Goal: Information Seeking & Learning: Learn about a topic

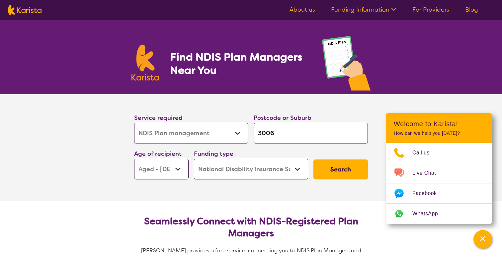
select select "NDIS Plan management"
select select "AG"
select select "NDIS"
select select "NDIS Plan management"
select select "AG"
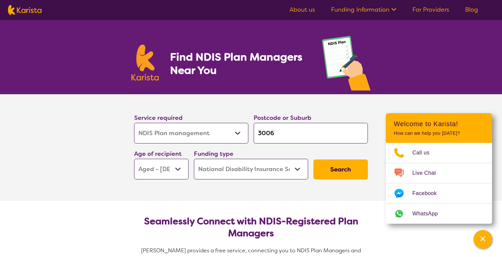
select select "NDIS"
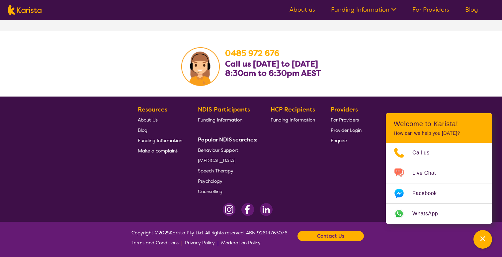
click at [379, 35] on section "0485 972 676 Call us Monday to Friday 8:30am to 6:30pm AEST" at bounding box center [251, 63] width 502 height 65
click at [26, 7] on img at bounding box center [25, 10] width 34 height 10
select select "NDIS Plan management"
select select "AG"
select select "NDIS"
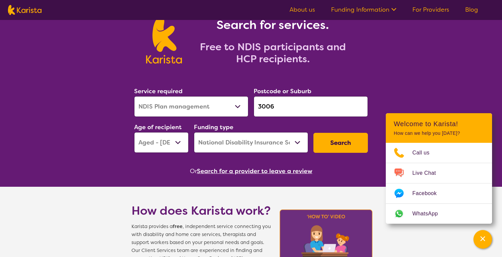
scroll to position [36, 0]
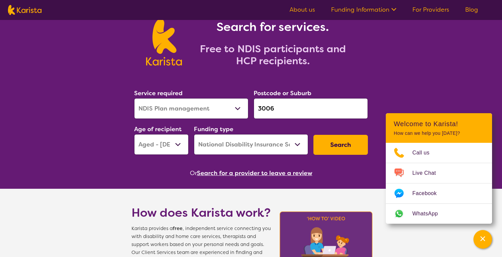
click at [28, 9] on img at bounding box center [25, 10] width 34 height 10
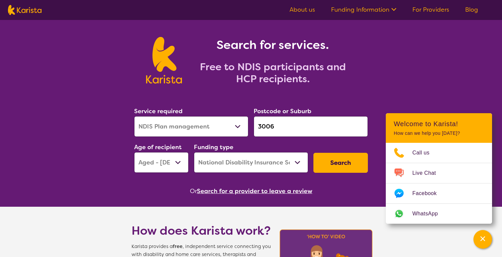
scroll to position [0, 0]
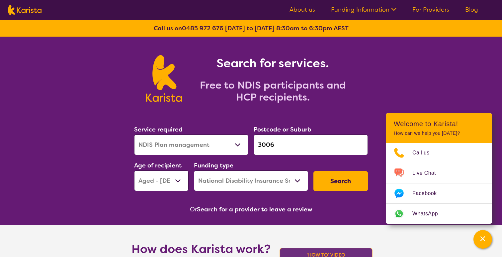
click at [347, 18] on nav "About us Funding Information NDIS - National Disability Insurance Scheme HCP - …" at bounding box center [251, 10] width 502 height 20
click at [343, 13] on ul "About us Funding Information NDIS - National Disability Insurance Scheme HCP - …" at bounding box center [384, 10] width 205 height 11
click at [338, 14] on ul "About us Funding Information NDIS - National Disability Insurance Scheme HCP - …" at bounding box center [384, 10] width 205 height 11
click at [344, 8] on link "Funding Information" at bounding box center [363, 10] width 65 height 8
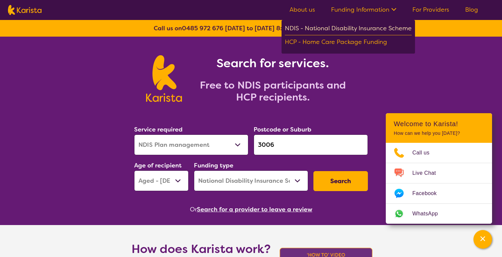
click at [347, 23] on div "NDIS - National Disability Insurance Scheme" at bounding box center [348, 29] width 127 height 12
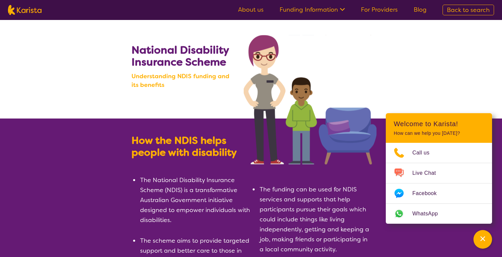
click at [259, 13] on link "About us" at bounding box center [251, 10] width 26 height 8
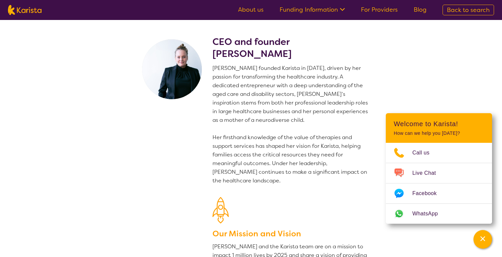
click at [384, 12] on link "For Providers" at bounding box center [379, 10] width 37 height 8
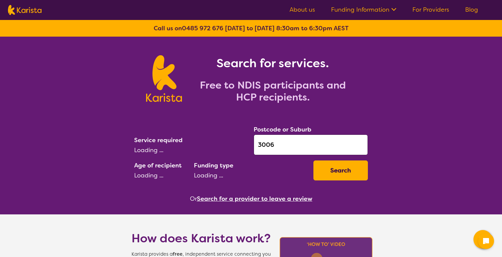
select select "NDIS Plan management"
select select "AG"
select select "NDIS"
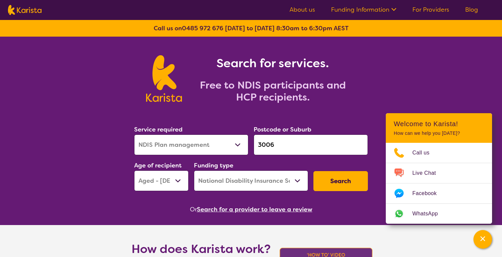
click at [171, 181] on select "Early Childhood - 0 to 9 Child - 10 to 11 Adolescent - 12 to 17 Adult - 18 to 6…" at bounding box center [161, 180] width 54 height 21
click at [134, 170] on select "Early Childhood - 0 to 9 Child - 10 to 11 Adolescent - 12 to 17 Adult - 18 to 6…" at bounding box center [161, 180] width 54 height 21
click at [176, 185] on select "Early Childhood - 0 to 9 Child - 10 to 11 Adolescent - 12 to 17 Adult - 18 to 6…" at bounding box center [161, 180] width 54 height 21
select select
click at [134, 170] on select "Early Childhood - 0 to 9 Child - 10 to 11 Adolescent - 12 to 17 Adult - 18 to 6…" at bounding box center [161, 180] width 54 height 21
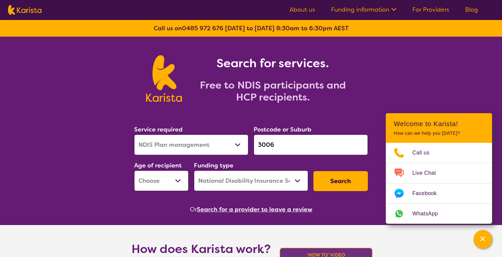
click at [174, 146] on select "Allied Health Assistant Assessment (ADHD or Autism) Behaviour support Counselli…" at bounding box center [191, 144] width 114 height 21
select select
click at [134, 134] on select "Allied Health Assistant Assessment (ADHD or Autism) Behaviour support Counselli…" at bounding box center [191, 144] width 114 height 21
click at [224, 182] on select "Home Care Package (HCP) National Disability Insurance Scheme (NDIS) I don't know" at bounding box center [251, 180] width 114 height 21
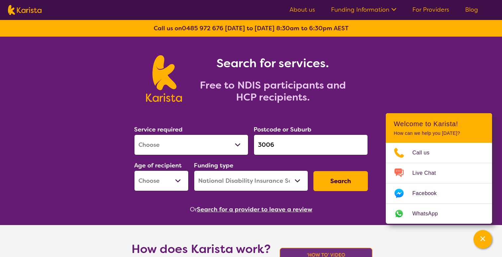
select select
click at [194, 170] on select "Home Care Package (HCP) National Disability Insurance Scheme (NDIS) I don't know" at bounding box center [251, 180] width 114 height 21
click at [229, 204] on button "Search for a provider to leave a review" at bounding box center [255, 209] width 116 height 10
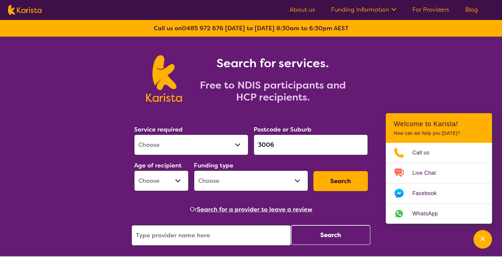
click at [344, 214] on div "Or Search for a provider to leave a review" at bounding box center [251, 209] width 239 height 10
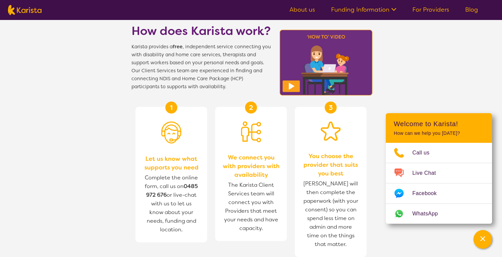
scroll to position [249, 0]
click at [484, 239] on icon "Channel Menu" at bounding box center [483, 238] width 5 height 5
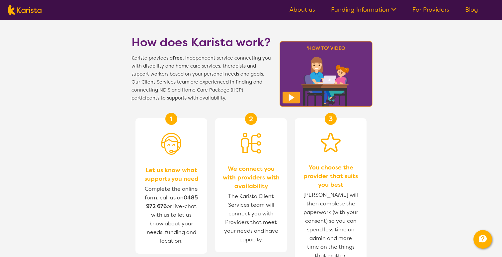
scroll to position [239, 0]
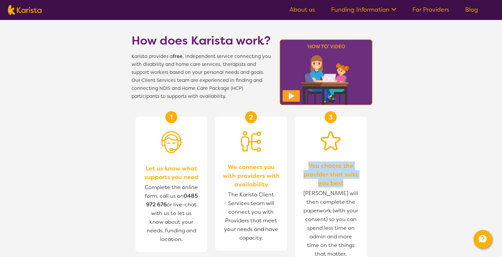
drag, startPoint x: 309, startPoint y: 162, endPoint x: 343, endPoint y: 185, distance: 41.2
click at [343, 185] on span "You choose the provider that suits you best" at bounding box center [331, 174] width 58 height 26
click at [366, 198] on div "3 You choose the provider that suits you best Karista will then complete the pa…" at bounding box center [331, 191] width 72 height 150
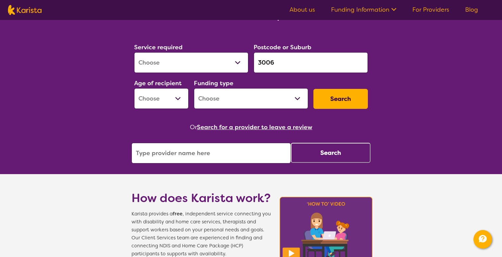
scroll to position [81, 0]
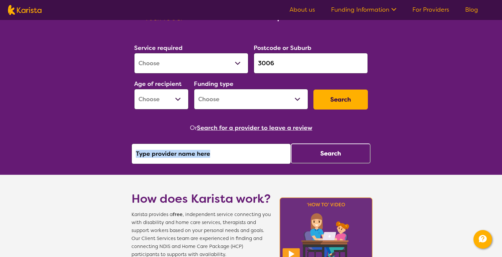
drag, startPoint x: 334, startPoint y: 133, endPoint x: 249, endPoint y: 133, distance: 85.4
click at [249, 133] on div "Or Search for a provider to leave a review Search" at bounding box center [251, 143] width 239 height 41
click at [246, 138] on div "Or Search for a provider to leave a review Search" at bounding box center [251, 143] width 239 height 41
click at [203, 160] on input "search" at bounding box center [211, 153] width 159 height 21
click at [212, 140] on div "Or Search for a provider to leave a review Search" at bounding box center [251, 143] width 239 height 41
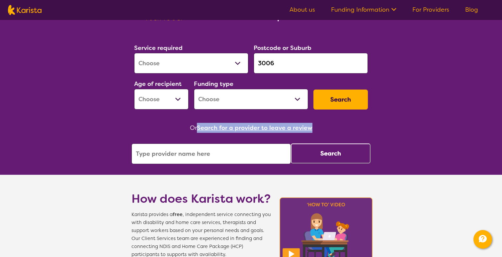
drag, startPoint x: 316, startPoint y: 128, endPoint x: 200, endPoint y: 128, distance: 116.0
click at [200, 128] on div "Or Search for a provider to leave a review" at bounding box center [251, 128] width 239 height 10
copy button "Search for a provider to leave a review"
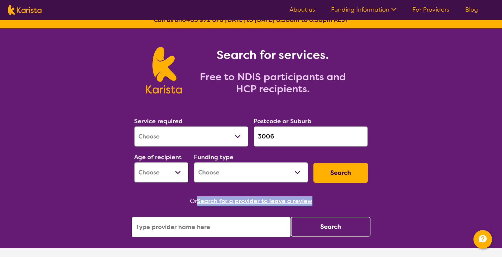
scroll to position [0, 0]
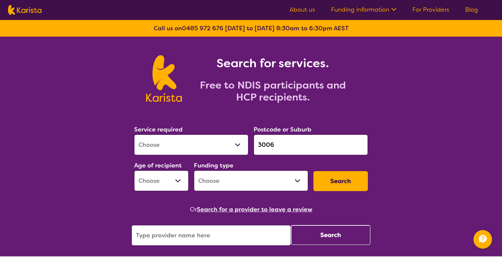
click at [395, 12] on span at bounding box center [393, 10] width 7 height 8
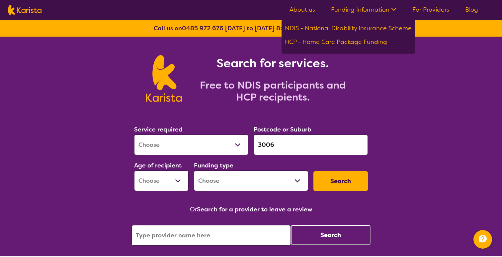
click at [395, 12] on span at bounding box center [393, 10] width 7 height 8
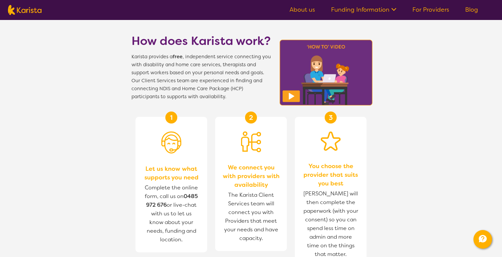
scroll to position [241, 0]
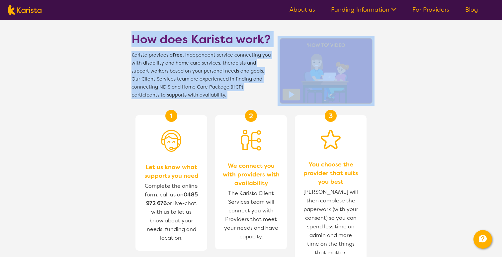
drag, startPoint x: 129, startPoint y: 40, endPoint x: 274, endPoint y: 41, distance: 144.5
click at [274, 41] on section "How does Karista work? Karista provides a free , independent service connecting…" at bounding box center [251, 57] width 255 height 84
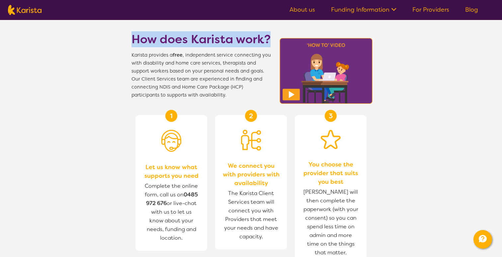
click at [230, 25] on section "How does Karista work? Karista provides a free , independent service connecting…" at bounding box center [251, 57] width 255 height 84
drag, startPoint x: 131, startPoint y: 38, endPoint x: 271, endPoint y: 35, distance: 140.6
click at [271, 35] on section "How does Karista work? Karista provides a free , independent service connecting…" at bounding box center [251, 57] width 255 height 84
copy h1 "How does Karista work?"
click at [293, 96] on img at bounding box center [326, 71] width 97 height 70
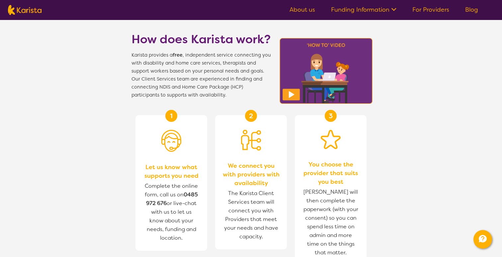
click at [228, 59] on span "Karista provides a free , independent service connecting you with disability an…" at bounding box center [202, 75] width 140 height 48
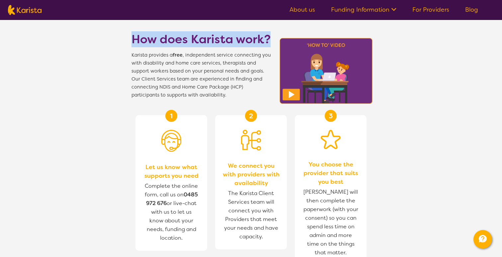
drag, startPoint x: 133, startPoint y: 38, endPoint x: 271, endPoint y: 44, distance: 137.7
click at [271, 44] on h1 "How does Karista work?" at bounding box center [202, 39] width 140 height 16
copy h1 "How does Karista work?"
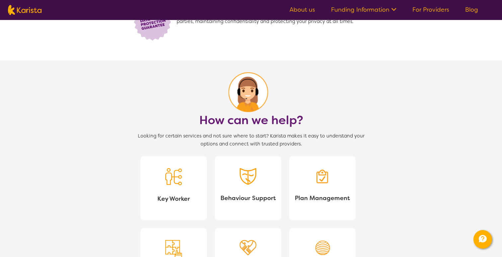
scroll to position [527, 0]
click at [329, 134] on span "Looking for certain services and not sure where to start? Karista makes it easy…" at bounding box center [251, 140] width 239 height 16
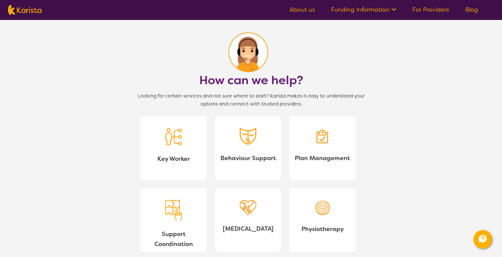
scroll to position [577, 0]
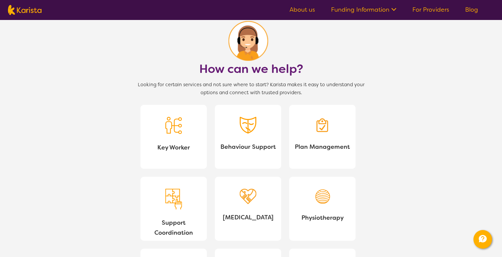
click at [454, 62] on section "How can we help? Looking for certain services and not sure where to start? Kari…" at bounding box center [251, 170] width 502 height 322
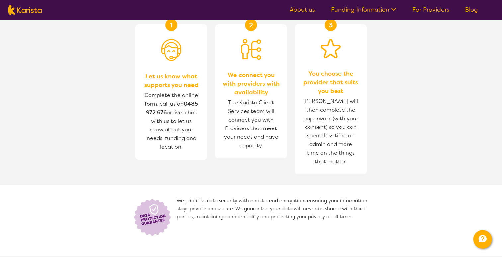
scroll to position [331, 0]
click at [175, 198] on img at bounding box center [154, 217] width 45 height 40
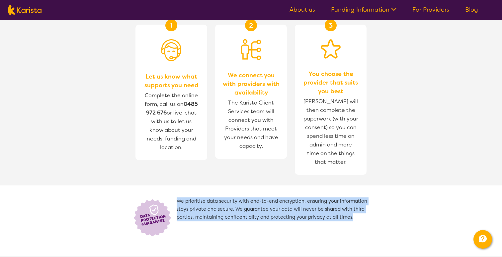
drag, startPoint x: 178, startPoint y: 198, endPoint x: 379, endPoint y: 228, distance: 203.6
click at [381, 232] on section "We prioritise data security with end-to-end encryption, ensuring your informati…" at bounding box center [251, 220] width 502 height 70
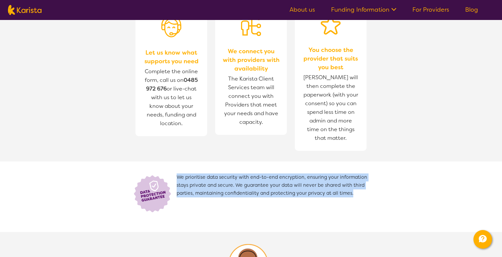
scroll to position [356, 0]
click at [345, 186] on span "We prioritise data security with end-to-end encryption, ensuring your informati…" at bounding box center [274, 192] width 194 height 40
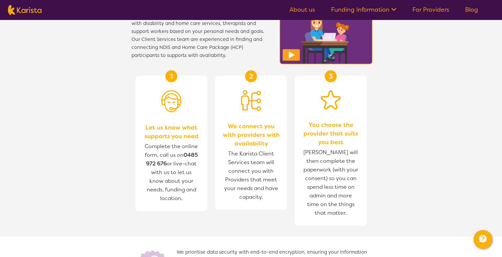
scroll to position [281, 0]
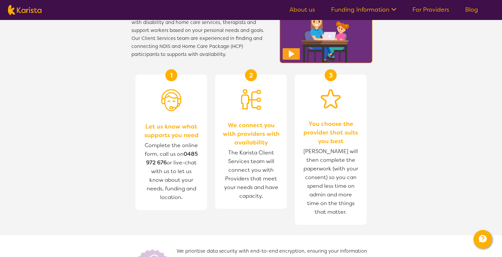
click at [226, 24] on span "Karista provides a free , independent service connecting you with disability an…" at bounding box center [202, 35] width 140 height 48
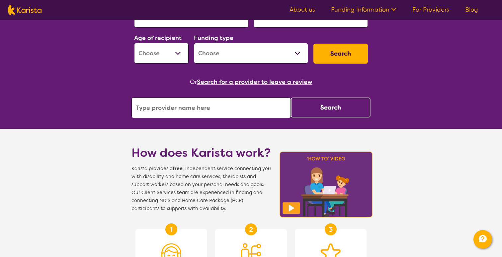
scroll to position [121, 0]
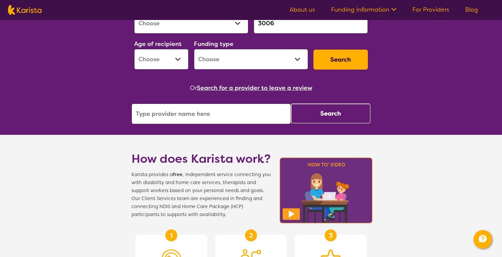
click at [177, 115] on input "search" at bounding box center [211, 113] width 159 height 21
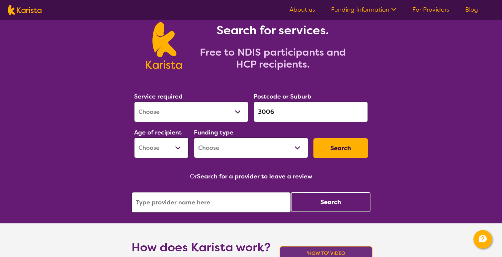
scroll to position [33, 0]
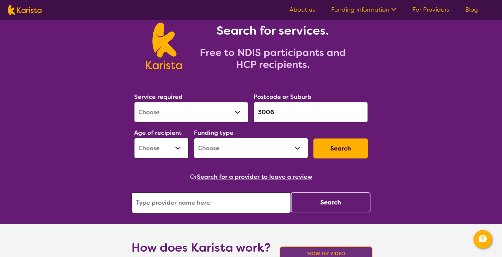
click at [373, 187] on section "Service required Allied Health Assistant Assessment (ADHD or Autism) Behaviour …" at bounding box center [251, 143] width 255 height 140
click at [206, 175] on button "Search for a provider to leave a review" at bounding box center [255, 176] width 116 height 10
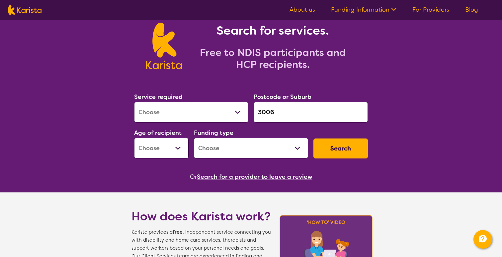
click at [206, 175] on button "Search for a provider to leave a review" at bounding box center [255, 176] width 116 height 10
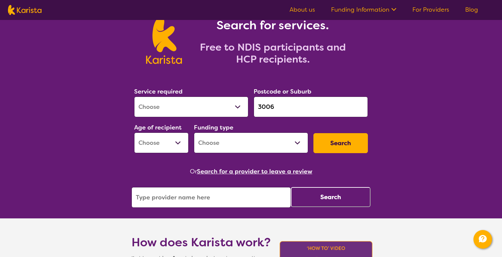
scroll to position [39, 0]
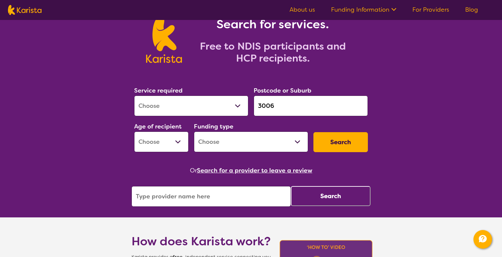
click at [203, 200] on input "search" at bounding box center [211, 196] width 159 height 21
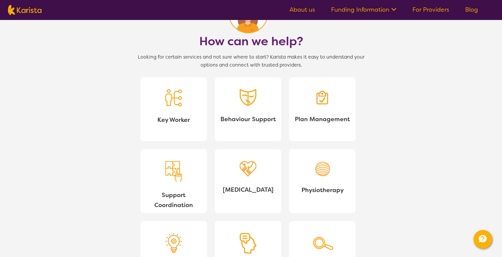
scroll to position [606, 0]
click at [306, 9] on link "About us" at bounding box center [303, 10] width 26 height 8
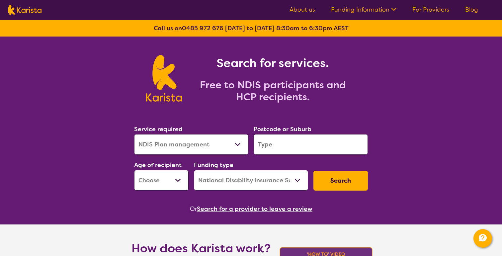
select select "NDIS Plan management"
select select "NDIS"
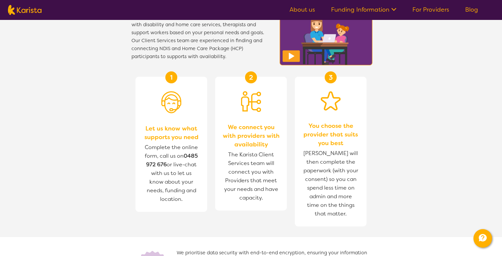
scroll to position [244, 0]
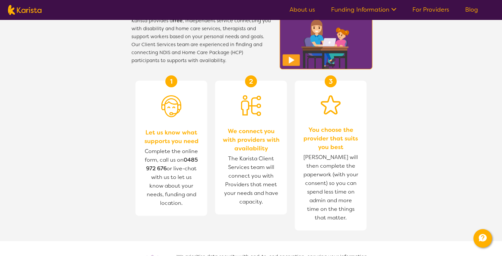
click at [247, 37] on span "Karista provides a free , independent service connecting you with disability an…" at bounding box center [202, 41] width 140 height 48
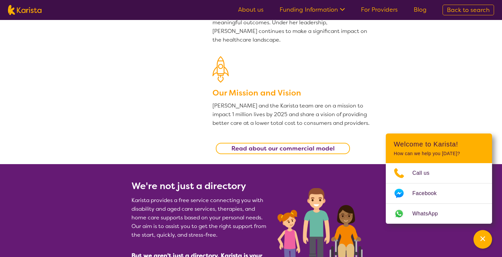
scroll to position [142, 0]
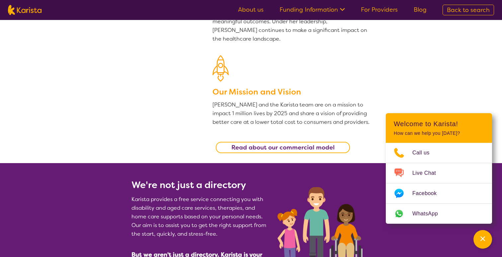
click at [253, 13] on link "About us" at bounding box center [251, 10] width 26 height 8
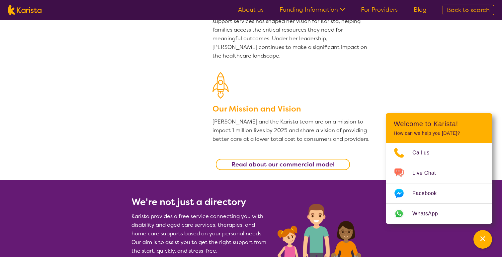
scroll to position [40, 0]
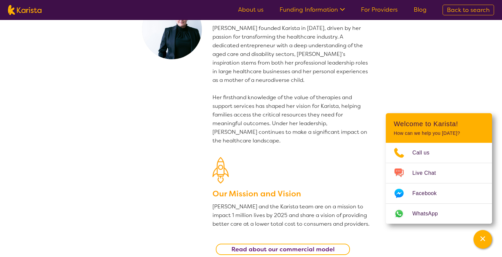
click at [42, 13] on nav "About us Funding Information NDIS - National Disability Insurance Scheme HCP - …" at bounding box center [251, 10] width 502 height 20
click at [32, 12] on img at bounding box center [25, 10] width 34 height 10
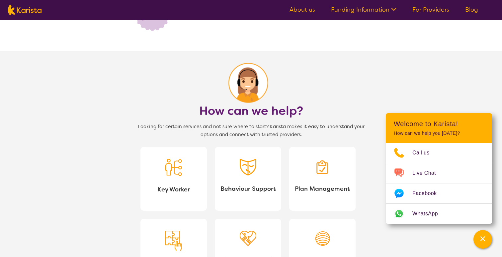
scroll to position [509, 0]
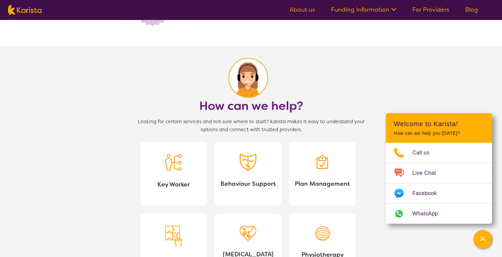
click at [144, 126] on span "Looking for certain services and not sure where to start? Karista makes it easy…" at bounding box center [251, 126] width 239 height 16
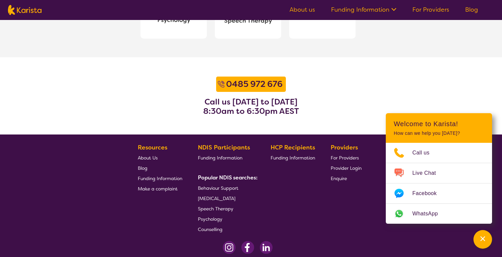
scroll to position [858, 0]
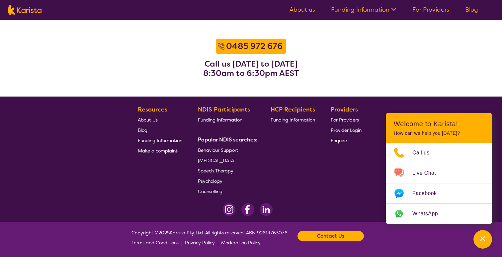
click at [336, 237] on b "Contact Us" at bounding box center [330, 236] width 27 height 10
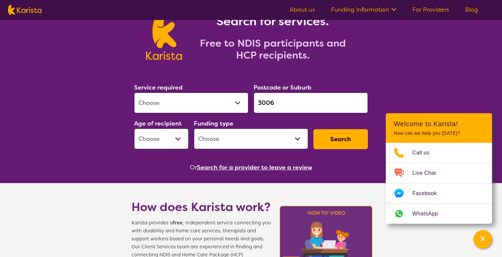
scroll to position [0, 0]
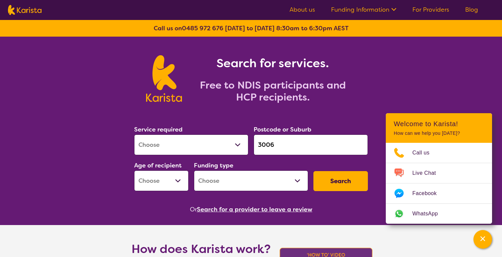
click at [194, 147] on select "Allied Health Assistant Assessment ([MEDICAL_DATA] or [MEDICAL_DATA]) Behaviour…" at bounding box center [191, 144] width 114 height 21
select select "Dietitian"
click at [134, 134] on select "Allied Health Assistant Assessment ([MEDICAL_DATA] or [MEDICAL_DATA]) Behaviour…" at bounding box center [191, 144] width 114 height 21
click at [173, 180] on select "Early Childhood - 0 to 9 Child - 10 to 11 Adolescent - 12 to 17 Adult - 18 to 6…" at bounding box center [161, 180] width 54 height 21
click at [345, 175] on button "Search" at bounding box center [341, 181] width 54 height 20
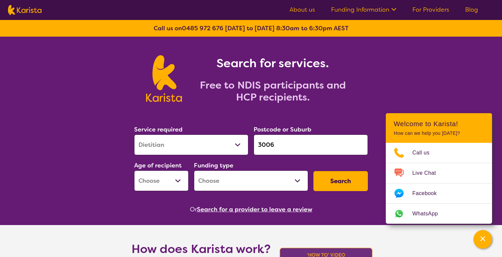
click at [176, 184] on select "Early Childhood - 0 to 9 Child - 10 to 11 Adolescent - 12 to 17 Adult - 18 to 6…" at bounding box center [161, 180] width 54 height 21
select select "AD"
click at [134, 170] on select "Early Childhood - 0 to 9 Child - 10 to 11 Adolescent - 12 to 17 Adult - 18 to 6…" at bounding box center [161, 180] width 54 height 21
click at [343, 176] on button "Search" at bounding box center [341, 181] width 54 height 20
drag, startPoint x: 193, startPoint y: 164, endPoint x: 241, endPoint y: 164, distance: 48.2
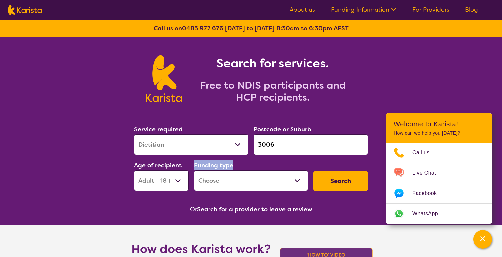
click at [241, 164] on div "Funding type Home Care Package (HCP) National Disability Insurance Scheme (NDIS…" at bounding box center [251, 175] width 120 height 36
copy label "Funding type"
click at [282, 164] on div "Funding type Home Care Package (HCP) National Disability Insurance Scheme (NDIS…" at bounding box center [251, 175] width 114 height 31
click at [275, 183] on select "Home Care Package (HCP) National Disability Insurance Scheme (NDIS) I don't know" at bounding box center [251, 180] width 114 height 21
select select "i-don-t-know"
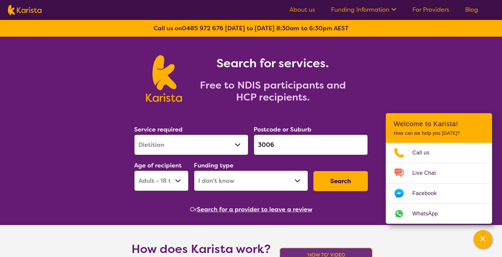
click at [194, 170] on select "Home Care Package (HCP) National Disability Insurance Scheme (NDIS) I don't know" at bounding box center [251, 180] width 114 height 21
click at [359, 185] on button "Search" at bounding box center [341, 181] width 54 height 20
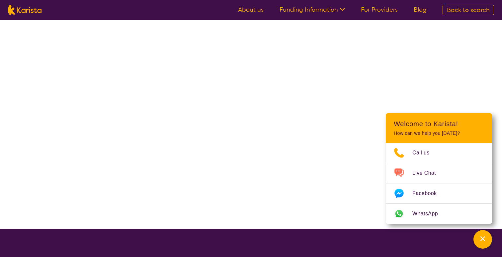
select select "Dietitian"
select select "AD"
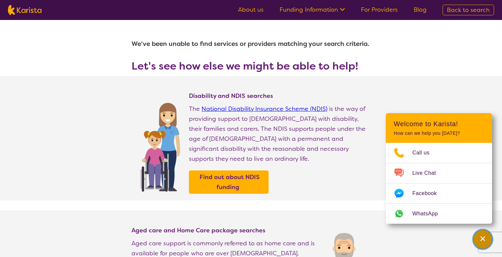
click at [479, 241] on div "Channel Menu" at bounding box center [482, 239] width 13 height 15
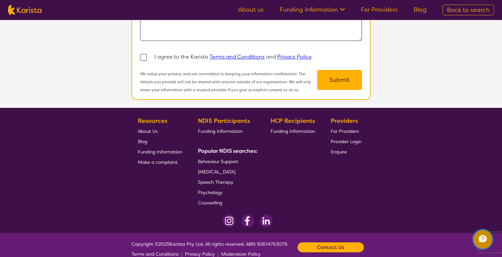
scroll to position [626, 0]
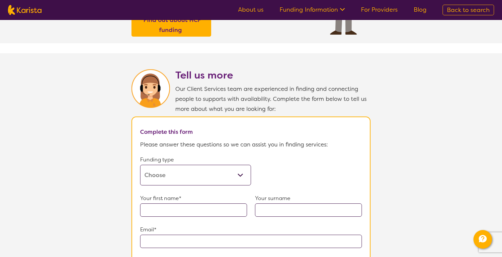
scroll to position [292, 0]
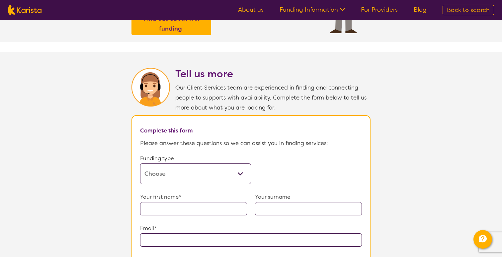
click at [200, 166] on select "Home Care Package (HCP) Home Care Package - Level 1 Home Care Package - Level 2…" at bounding box center [195, 173] width 111 height 21
click at [140, 163] on select "Home Care Package (HCP) Home Care Package - Level 1 Home Care Package - Level 2…" at bounding box center [195, 173] width 111 height 21
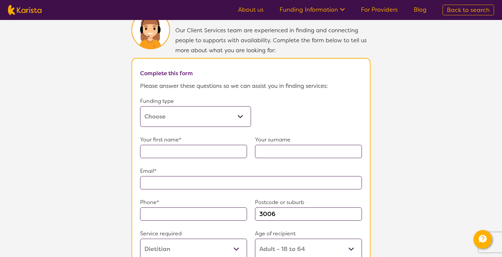
scroll to position [364, 0]
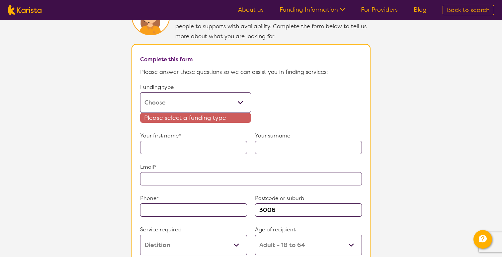
click at [186, 142] on div "Your first name* Your surname" at bounding box center [251, 146] width 222 height 31
click at [208, 113] on span "Please select a funding type" at bounding box center [195, 118] width 111 height 10
click at [208, 133] on p "Your first name*" at bounding box center [193, 136] width 107 height 10
click at [209, 117] on span "Please select a funding type" at bounding box center [195, 118] width 111 height 10
click at [213, 147] on input "text" at bounding box center [193, 147] width 107 height 13
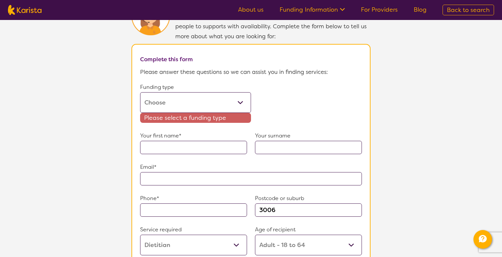
click at [222, 183] on form "Funding type Home Care Package (HCP) Home Care Package - Level 1 Home Care Pack…" at bounding box center [251, 220] width 222 height 276
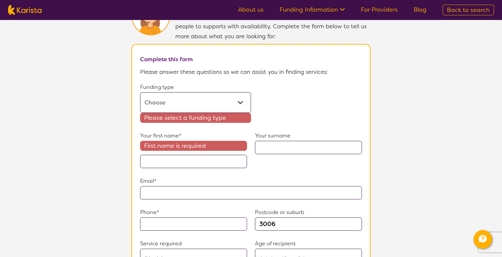
click at [220, 190] on input "text" at bounding box center [251, 192] width 222 height 13
click at [223, 197] on form "Funding type Home Care Package (HCP) Home Care Package - Level 1 Home Care Pack…" at bounding box center [251, 227] width 222 height 290
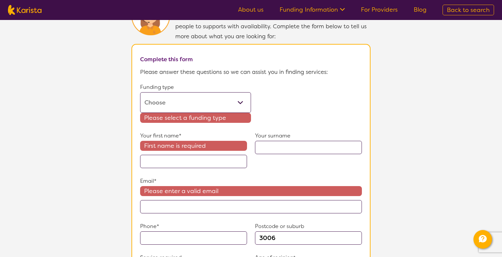
click at [268, 143] on input "text" at bounding box center [308, 147] width 107 height 13
click at [268, 151] on div "Your surname" at bounding box center [308, 149] width 107 height 37
click at [225, 156] on input "text" at bounding box center [193, 161] width 107 height 13
click at [265, 156] on div "Your surname" at bounding box center [308, 149] width 107 height 37
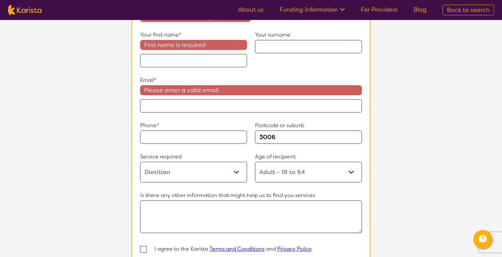
scroll to position [466, 0]
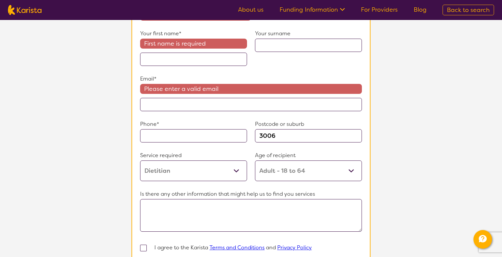
click at [213, 138] on input "text" at bounding box center [193, 135] width 107 height 13
click at [227, 136] on input "text" at bounding box center [193, 135] width 107 height 13
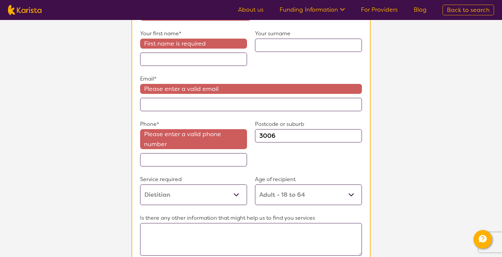
click at [228, 148] on form "Funding type Home Care Package (HCP) Home Care Package - Level 1 Home Care Pack…" at bounding box center [251, 144] width 222 height 328
click at [269, 225] on textarea at bounding box center [251, 239] width 222 height 33
click at [377, 215] on section "Tell us more Our Client Services team are experienced in finding and connecting…" at bounding box center [251, 100] width 255 height 443
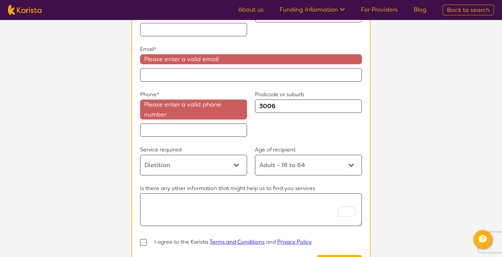
scroll to position [496, 0]
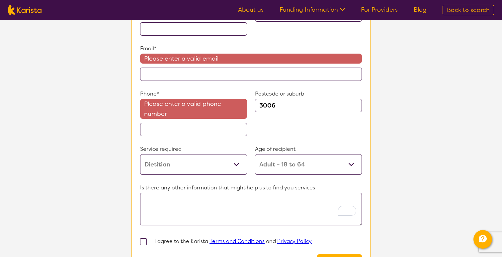
click at [265, 105] on input "3006" at bounding box center [308, 105] width 107 height 13
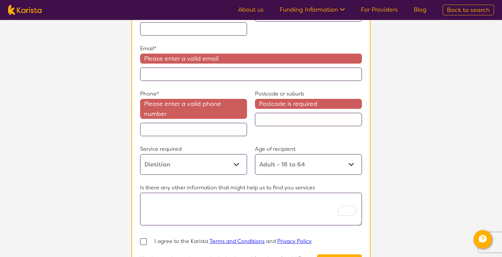
click at [293, 134] on div "Phone* Please enter a valid phone number Postcode or suburb Postcode is required" at bounding box center [251, 116] width 222 height 55
click at [227, 160] on select "Allied Health Assistant Assessment (ADHD or Autism) Behaviour support Counselli…" at bounding box center [193, 164] width 107 height 21
select select
click at [140, 154] on select "Allied Health Assistant Assessment (ADHD or Autism) Behaviour support Counselli…" at bounding box center [193, 164] width 107 height 21
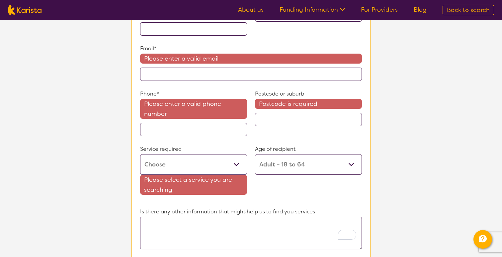
click at [285, 161] on select "Early Childhood - 0 to 9 Child - 10 to 11 Adolescent - 12 to 17 Adult - 18 to 6…" at bounding box center [308, 164] width 107 height 21
select select
click at [255, 154] on select "Early Childhood - 0 to 9 Child - 10 to 11 Adolescent - 12 to 17 Adult - 18 to 6…" at bounding box center [308, 164] width 107 height 21
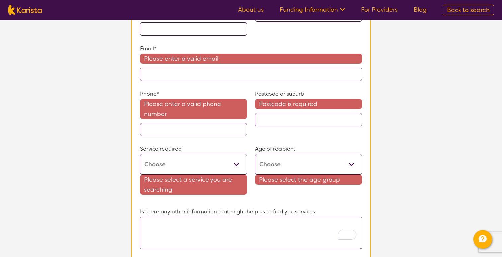
click at [278, 132] on div "Postcode or suburb Postcode is required" at bounding box center [308, 112] width 107 height 47
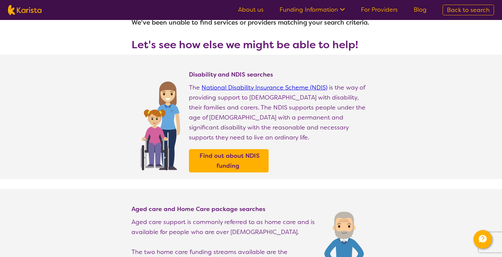
scroll to position [0, 0]
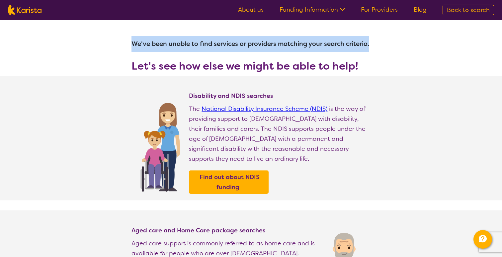
drag, startPoint x: 130, startPoint y: 44, endPoint x: 371, endPoint y: 39, distance: 240.6
click at [371, 40] on section "We've been unable to find services or providers matching your search criteria. …" at bounding box center [251, 48] width 255 height 56
copy h1 "We've been unable to find services or providers matching your search criteria."
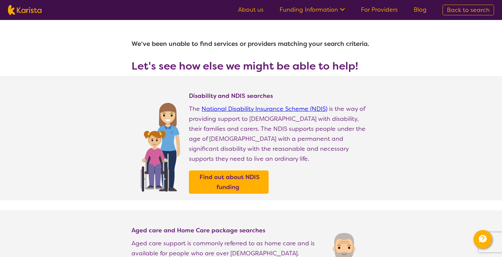
click at [210, 72] on h3 "Let's see how else we might be able to help!" at bounding box center [251, 66] width 239 height 12
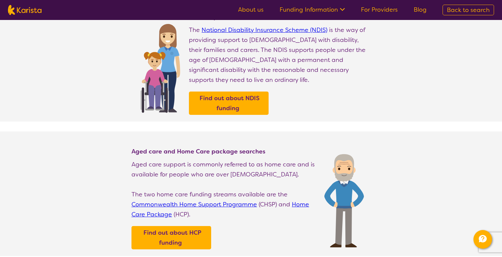
scroll to position [80, 0]
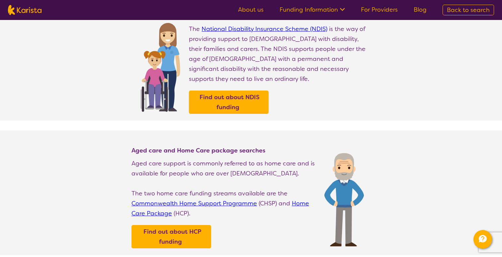
click at [260, 143] on section "Aged care and Home Care package searches Aged care support is commonly referred…" at bounding box center [251, 192] width 255 height 124
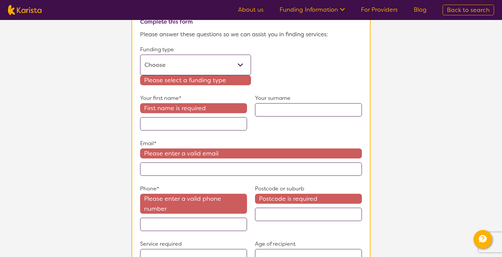
scroll to position [404, 0]
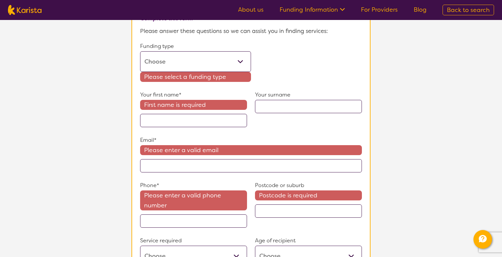
click at [495, 54] on section "Tell us more Our Client Services team are experienced in finding and connecting…" at bounding box center [251, 173] width 502 height 467
drag, startPoint x: 142, startPoint y: 75, endPoint x: 227, endPoint y: 75, distance: 85.1
click at [227, 75] on span "Please select a funding type" at bounding box center [195, 77] width 111 height 10
click at [281, 65] on form "Funding type Home Care Package (HCP) Home Care Package - Level 1 Home Care Pack…" at bounding box center [251, 217] width 222 height 352
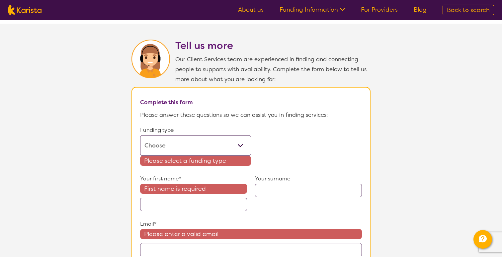
scroll to position [310, 0]
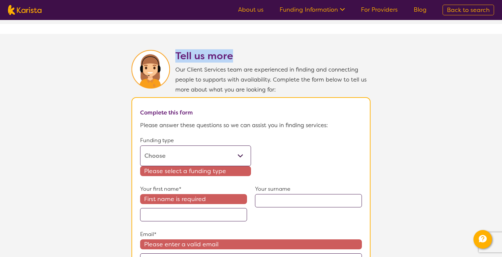
drag, startPoint x: 177, startPoint y: 52, endPoint x: 249, endPoint y: 51, distance: 72.4
click at [249, 51] on h2 "Tell us more" at bounding box center [272, 56] width 195 height 12
copy h2 "Tell us more"
drag, startPoint x: 138, startPoint y: 108, endPoint x: 211, endPoint y: 111, distance: 72.8
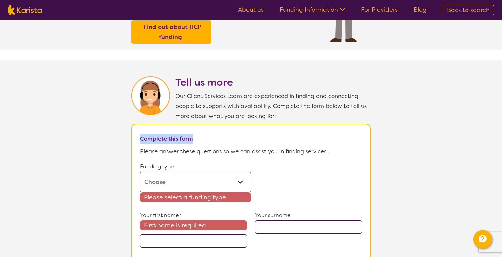
scroll to position [286, 0]
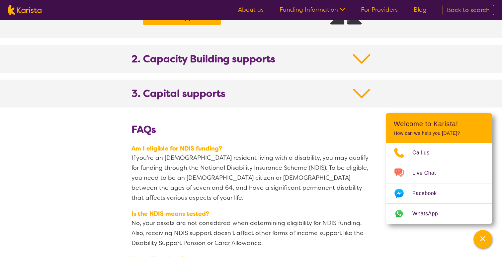
scroll to position [809, 0]
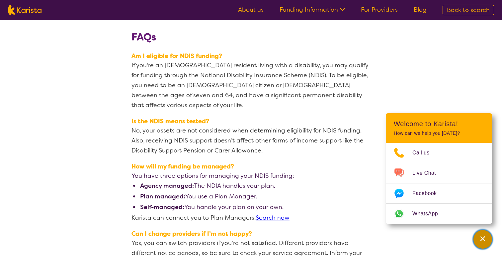
click at [482, 242] on div "Channel Menu" at bounding box center [482, 239] width 13 height 15
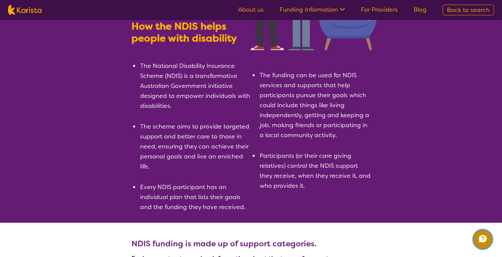
scroll to position [0, 0]
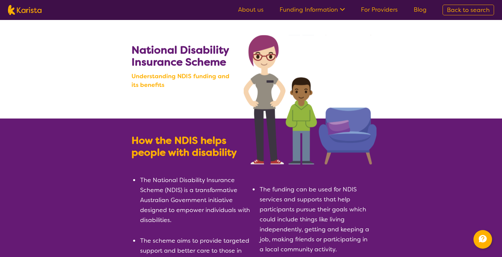
click at [334, 9] on link "Funding Information" at bounding box center [312, 10] width 65 height 8
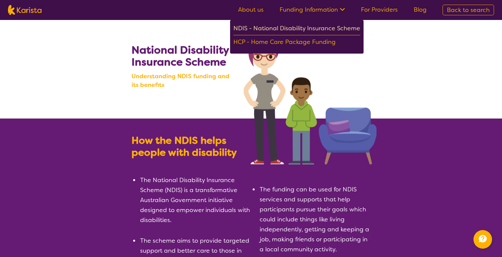
click at [326, 26] on div "NDIS - National Disability Insurance Scheme" at bounding box center [297, 29] width 127 height 12
